Goal: Information Seeking & Learning: Stay updated

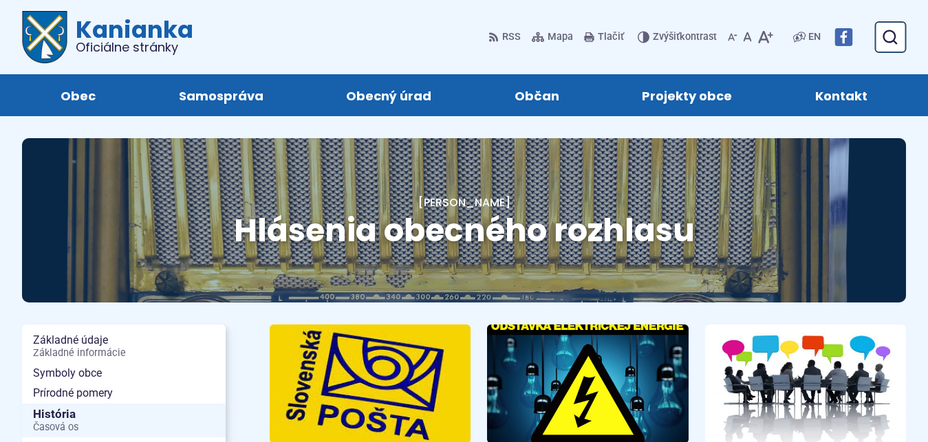
click at [450, 424] on img at bounding box center [370, 384] width 201 height 119
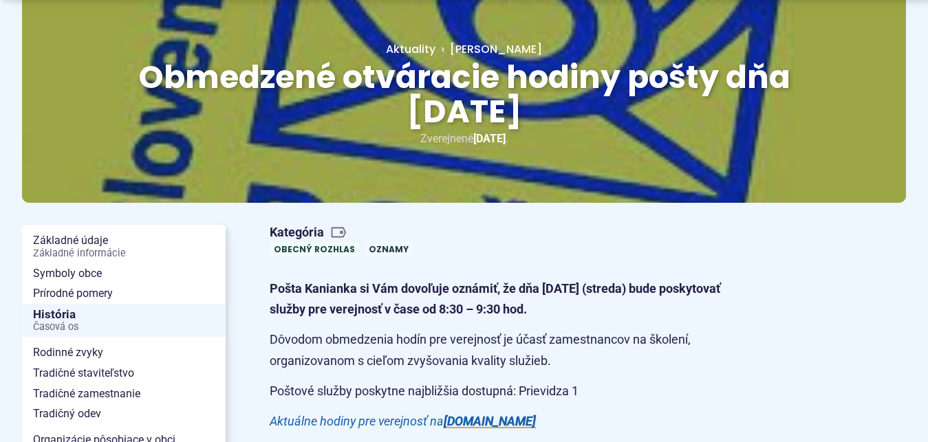
scroll to position [164, 0]
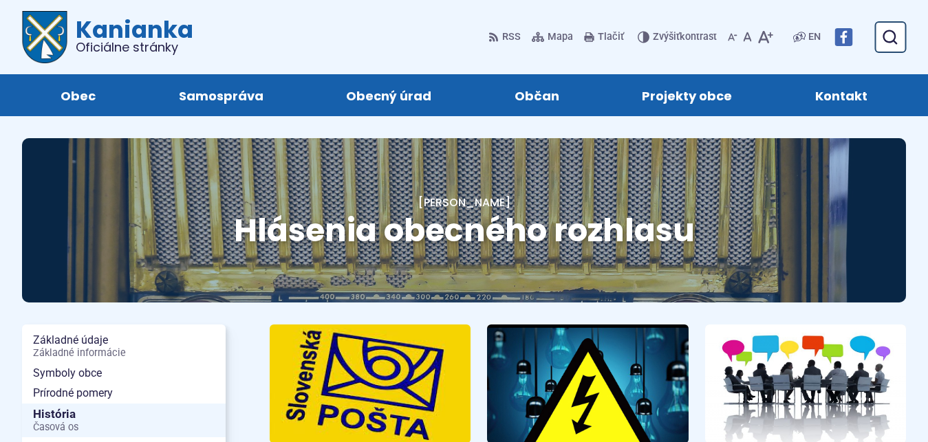
click at [532, 375] on img at bounding box center [587, 384] width 231 height 137
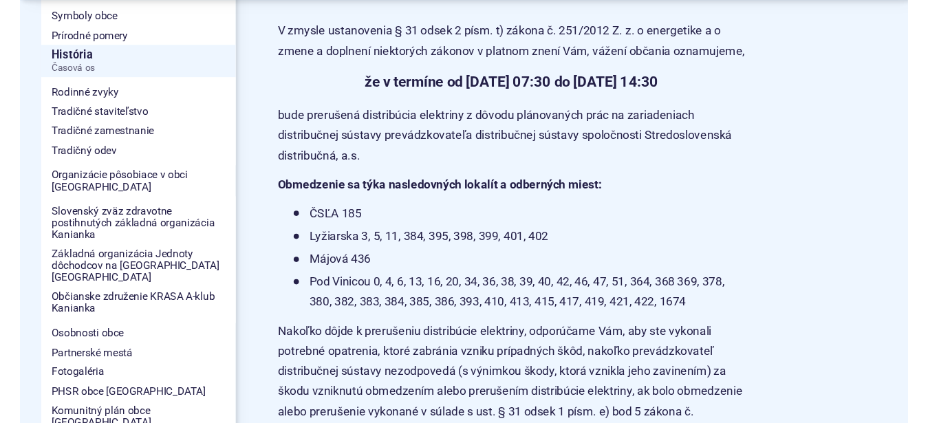
scroll to position [397, 0]
